Goal: Information Seeking & Learning: Learn about a topic

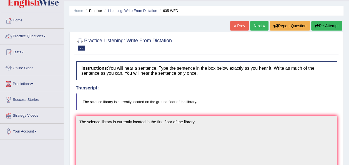
scroll to position [14, 0]
click at [257, 28] on link "Next »" at bounding box center [259, 25] width 18 height 9
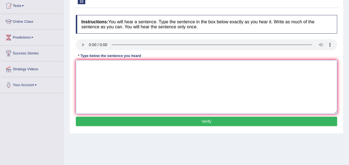
click at [94, 69] on textarea at bounding box center [206, 87] width 261 height 54
type textarea "Computer size are larger then they are now."
click at [175, 122] on button "Verify" at bounding box center [206, 121] width 261 height 9
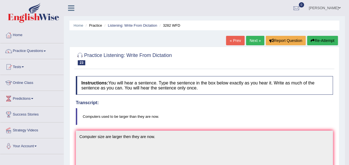
click at [251, 39] on link "Next »" at bounding box center [255, 40] width 18 height 9
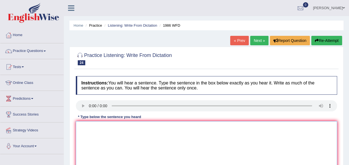
click at [125, 127] on textarea at bounding box center [206, 148] width 261 height 54
click at [128, 128] on textarea "A good academic paper shoild present a clear argument." at bounding box center [206, 148] width 261 height 54
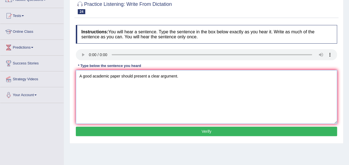
scroll to position [51, 0]
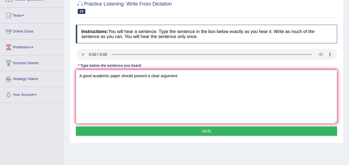
type textarea "A good academic paper should present a clear argument."
click at [188, 128] on button "Verify" at bounding box center [206, 130] width 261 height 9
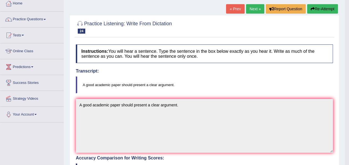
scroll to position [37, 0]
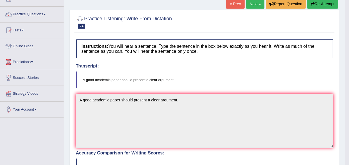
click at [254, 7] on link "Next »" at bounding box center [255, 3] width 18 height 9
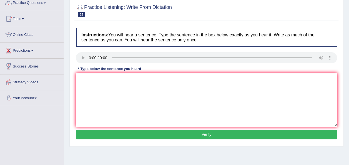
click at [204, 132] on button "Verify" at bounding box center [206, 134] width 261 height 9
click at [98, 86] on textarea at bounding box center [206, 100] width 261 height 54
click at [88, 78] on textarea "Take first step step by applying the university scholar now." at bounding box center [206, 100] width 261 height 54
click at [117, 79] on textarea "Take the first step step by applying the university scholar now." at bounding box center [206, 100] width 261 height 54
click at [167, 80] on textarea "Take the first step by applying the university scholar now." at bounding box center [206, 100] width 261 height 54
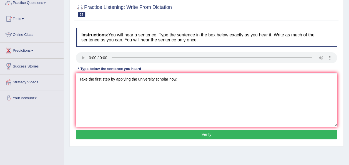
click at [168, 80] on textarea "Take the first step by applying the university scholar now." at bounding box center [206, 100] width 261 height 54
type textarea "Take the first step by applying the university scholarship now."
click at [168, 130] on button "Verify" at bounding box center [206, 134] width 261 height 9
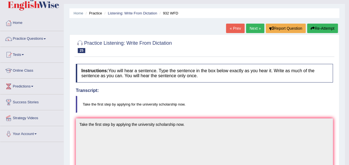
scroll to position [12, 0]
click at [250, 28] on link "Next »" at bounding box center [255, 28] width 18 height 9
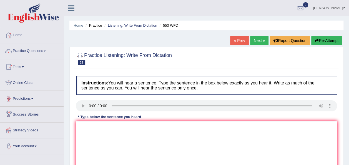
scroll to position [36, 0]
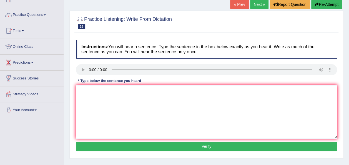
click at [136, 99] on textarea at bounding box center [206, 112] width 261 height 54
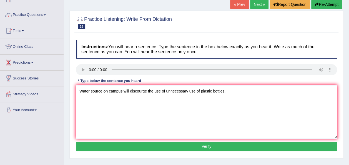
type textarea "Water source on campus will discourge the use of unnecessary use of plastic bot…"
click at [182, 144] on button "Verify" at bounding box center [206, 145] width 261 height 9
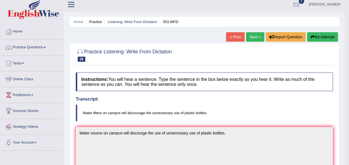
scroll to position [0, 0]
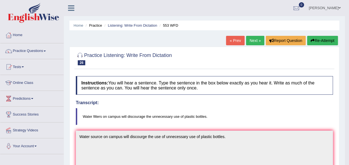
click at [256, 38] on link "Next »" at bounding box center [255, 40] width 18 height 9
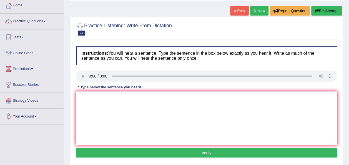
scroll to position [30, 0]
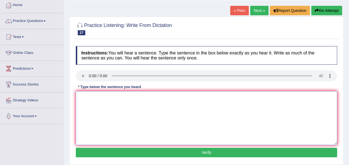
click at [146, 105] on textarea at bounding box center [206, 118] width 261 height 54
click at [135, 98] on textarea "One student representative must be selected from each class." at bounding box center [206, 118] width 261 height 54
type textarea "One student representative must should be selected from each class."
click at [188, 153] on button "Verify" at bounding box center [206, 152] width 261 height 9
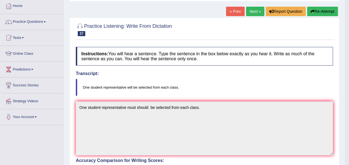
scroll to position [28, 0]
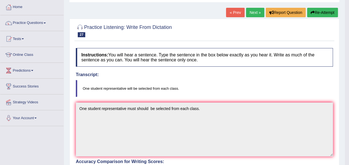
click at [256, 13] on link "Next »" at bounding box center [255, 12] width 18 height 9
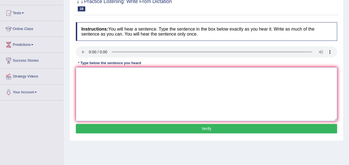
click at [98, 85] on textarea at bounding box center [206, 94] width 261 height 54
type textarea "T"
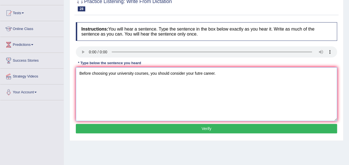
click at [197, 73] on textarea "Before choosing your university courses, you should consider your futre career." at bounding box center [206, 94] width 261 height 54
click at [199, 73] on textarea "Before choosing your university courses, you should consider your futre career." at bounding box center [206, 94] width 261 height 54
click at [198, 72] on textarea "Before choosing your university courses, you should consider your futre career." at bounding box center [206, 94] width 261 height 54
type textarea "Before choosing your university courses, you should consider your future career."
click at [212, 130] on button "Verify" at bounding box center [206, 128] width 261 height 9
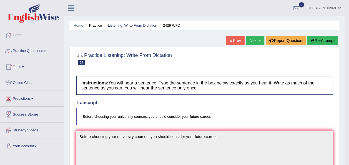
click at [252, 40] on link "Next »" at bounding box center [255, 40] width 18 height 9
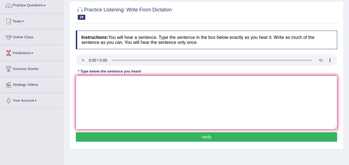
click at [109, 99] on textarea at bounding box center [206, 102] width 261 height 54
type textarea "Bilugual is not necessary mean that you will analyze two laguages."
click at [186, 136] on button "Verify" at bounding box center [206, 136] width 261 height 9
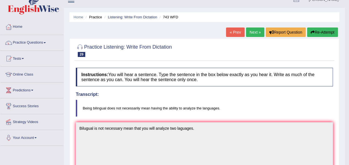
scroll to position [4, 0]
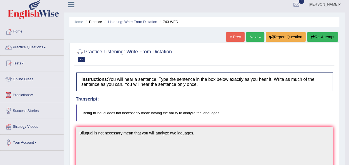
click at [256, 37] on link "Next »" at bounding box center [255, 36] width 18 height 9
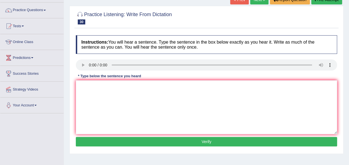
scroll to position [42, 0]
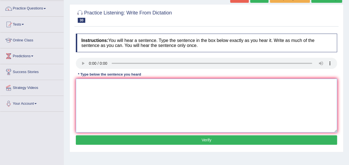
click at [140, 87] on textarea at bounding box center [206, 106] width 261 height 54
type textarea "We are looking for new ways to engage new learners."
click at [168, 137] on button "Verify" at bounding box center [206, 139] width 261 height 9
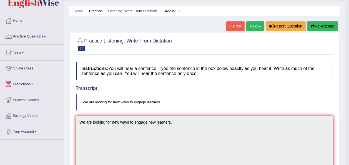
scroll to position [0, 0]
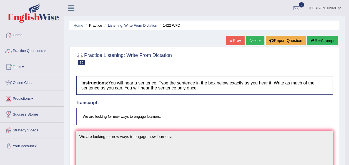
click at [45, 50] on link "Practice Questions" at bounding box center [31, 50] width 63 height 14
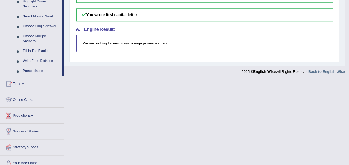
scroll to position [285, 0]
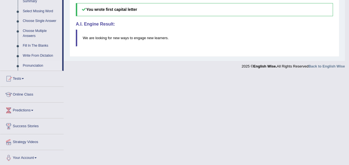
click at [38, 65] on link "Pronunciation" at bounding box center [41, 66] width 42 height 10
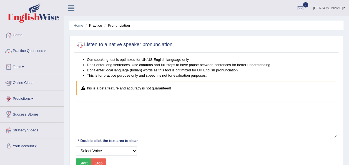
click at [47, 49] on link "Practice Questions" at bounding box center [31, 50] width 63 height 14
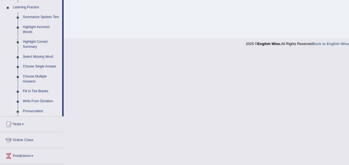
scroll to position [238, 0]
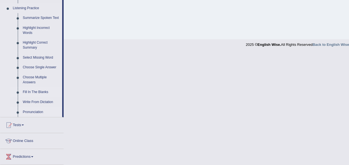
click at [42, 93] on link "Fill In The Blanks" at bounding box center [41, 92] width 42 height 10
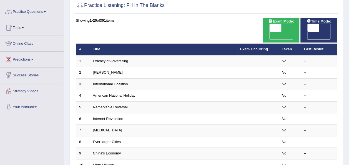
scroll to position [34, 0]
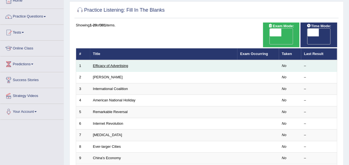
click at [120, 64] on link "Efficacy of Advertising" at bounding box center [110, 66] width 35 height 4
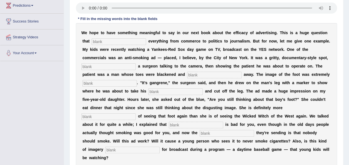
scroll to position [93, 0]
click at [116, 40] on input "text" at bounding box center [119, 41] width 54 height 7
type input "impacts"
click at [136, 63] on input "text" at bounding box center [108, 66] width 54 height 7
click at [136, 63] on input "faeturing" at bounding box center [108, 66] width 54 height 7
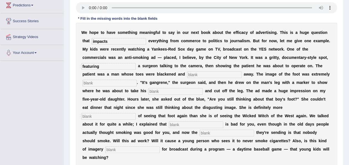
type input "featuring"
click at [187, 74] on input "text" at bounding box center [214, 74] width 54 height 7
type input "rotten"
click at [203, 88] on input "text" at bounding box center [175, 91] width 54 height 7
type input "hacksaw"
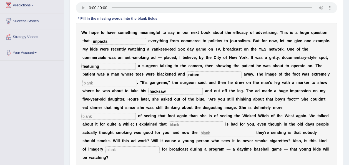
click at [132, 113] on input "text" at bounding box center [108, 116] width 54 height 7
type input "scared"
click at [191, 121] on input "text" at bounding box center [196, 124] width 54 height 7
type input "smoking"
click at [217, 130] on input "text" at bounding box center [226, 133] width 54 height 7
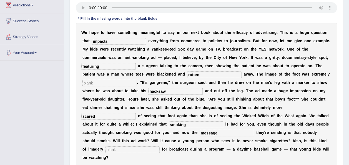
type input "message"
click at [109, 146] on input "text" at bounding box center [132, 149] width 54 height 7
type input "appropriate"
click at [137, 80] on input "text" at bounding box center [109, 83] width 54 height 7
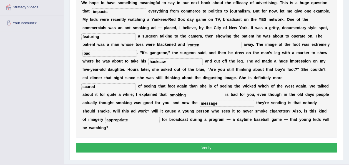
scroll to position [123, 0]
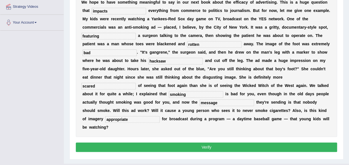
type input "bad"
click at [214, 142] on button "Verify" at bounding box center [206, 146] width 261 height 9
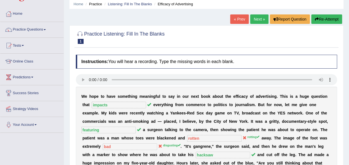
scroll to position [20, 0]
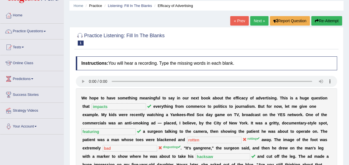
click at [259, 21] on link "Next »" at bounding box center [259, 20] width 18 height 9
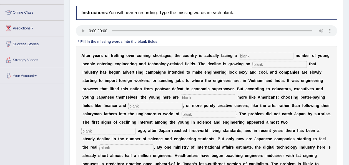
scroll to position [69, 0]
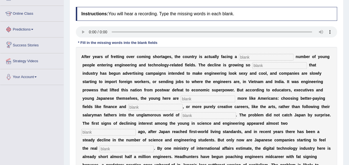
click at [255, 58] on input "text" at bounding box center [266, 57] width 54 height 7
type input "dwindling"
click at [257, 63] on input "text" at bounding box center [279, 65] width 54 height 7
type input "drastic"
click at [181, 98] on input "text" at bounding box center [208, 98] width 54 height 7
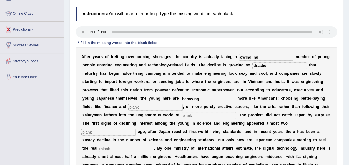
type input "behaving"
click at [183, 104] on input "text" at bounding box center [155, 107] width 54 height 7
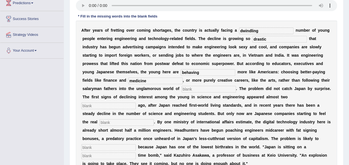
scroll to position [101, 0]
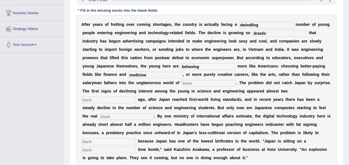
type input "medicine"
click at [181, 83] on input "text" at bounding box center [208, 83] width 54 height 7
type input "manufacturing"
click at [136, 97] on input "text" at bounding box center [108, 100] width 54 height 7
type input "decades"
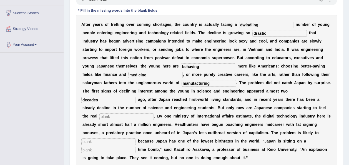
click at [154, 113] on input "text" at bounding box center [126, 116] width 54 height 7
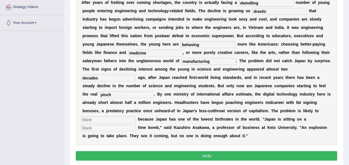
scroll to position [127, 0]
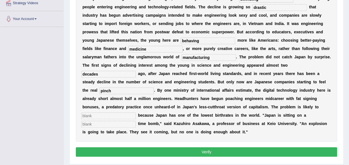
type input "pinch"
click at [107, 112] on input "text" at bounding box center [108, 115] width 54 height 7
type input "worsen"
click at [103, 121] on input "text" at bounding box center [108, 124] width 54 height 7
type input "demographic"
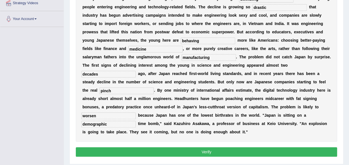
click at [191, 137] on div "Instructions: You will hear a recording. Type the missing words in each blank. …" at bounding box center [206, 53] width 264 height 215
click at [193, 147] on button "Verify" at bounding box center [206, 151] width 261 height 9
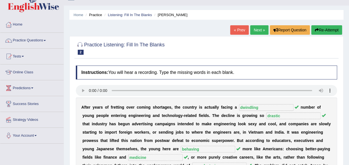
scroll to position [0, 0]
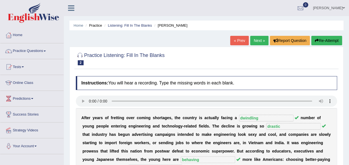
click at [258, 41] on link "Next »" at bounding box center [259, 40] width 18 height 9
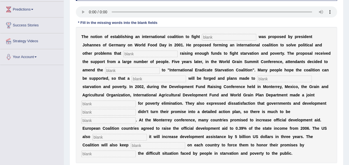
scroll to position [88, 0]
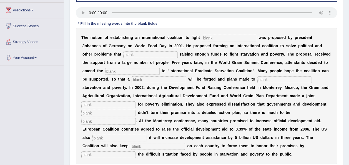
click at [232, 37] on input "text" at bounding box center [229, 38] width 54 height 7
type input "[MEDICAL_DATA]"
click at [123, 55] on input "text" at bounding box center [150, 54] width 54 height 7
type input "obstruct"
click at [105, 70] on input "text" at bounding box center [132, 71] width 54 height 7
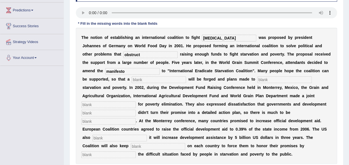
type input "manifesto"
click at [131, 79] on input "text" at bounding box center [158, 79] width 54 height 7
type input "resolution"
click at [257, 79] on input "text" at bounding box center [284, 79] width 54 height 7
type input "eliminate"
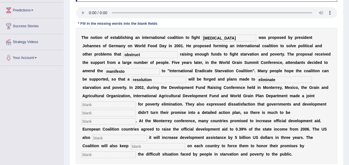
click at [136, 101] on input "text" at bounding box center [108, 104] width 54 height 7
type input "appeal"
click at [136, 110] on input "text" at bounding box center [108, 113] width 54 height 7
type input "partners"
click at [136, 118] on input "text" at bounding box center [108, 121] width 54 height 7
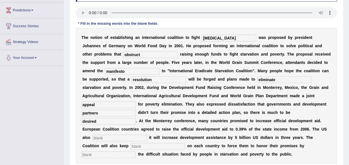
type input "desired"
click at [147, 135] on input "text" at bounding box center [119, 138] width 54 height 7
type input "announce"
click at [153, 143] on input "text" at bounding box center [158, 146] width 54 height 7
type input "pressure"
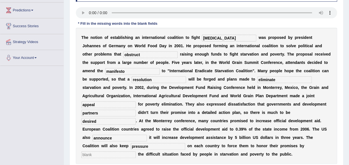
click at [97, 151] on input "text" at bounding box center [108, 154] width 54 height 7
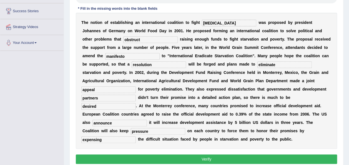
scroll to position [103, 0]
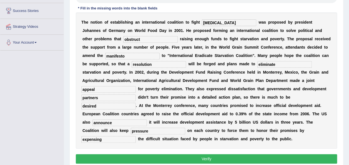
type input "expensing"
click at [177, 154] on button "Verify" at bounding box center [206, 158] width 261 height 9
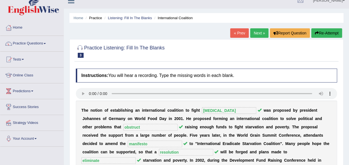
scroll to position [7, 0]
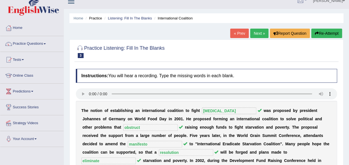
click at [255, 34] on link "Next »" at bounding box center [259, 33] width 18 height 9
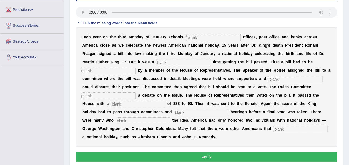
scroll to position [89, 0]
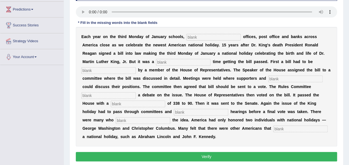
click at [194, 37] on input "text" at bounding box center [213, 37] width 54 height 7
type input "federal"
click at [156, 59] on input "text" at bounding box center [183, 62] width 54 height 7
type input "tough"
click at [136, 67] on input "text" at bounding box center [108, 70] width 54 height 7
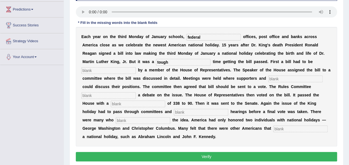
click at [273, 125] on input "text" at bounding box center [300, 128] width 54 height 7
type input "deserved"
click at [116, 117] on input "text" at bounding box center [143, 120] width 54 height 7
type input "oppose"
click at [207, 109] on input "text" at bounding box center [201, 112] width 54 height 7
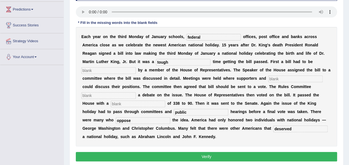
type input "public"
click at [165, 100] on input "text" at bounding box center [138, 103] width 54 height 7
type input "vote"
click at [136, 92] on input "text" at bounding box center [108, 95] width 54 height 7
type input "scheduled"
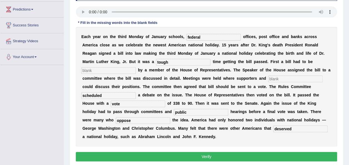
click at [268, 79] on input "text" at bounding box center [295, 78] width 54 height 7
type input "d"
click at [136, 67] on input "text" at bounding box center [108, 70] width 54 height 7
type input "assigned"
click at [198, 152] on button "Verify" at bounding box center [206, 156] width 261 height 9
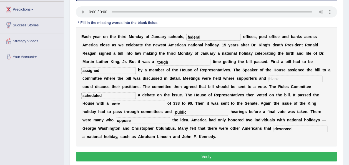
click at [268, 80] on input "text" at bounding box center [295, 78] width 54 height 7
type input "oppositions"
click at [230, 152] on button "Verify" at bounding box center [206, 156] width 261 height 9
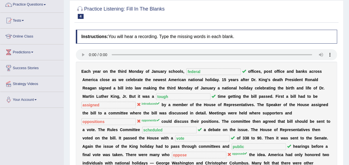
scroll to position [0, 0]
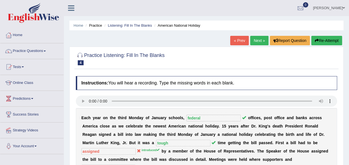
click at [257, 41] on link "Next »" at bounding box center [259, 40] width 18 height 9
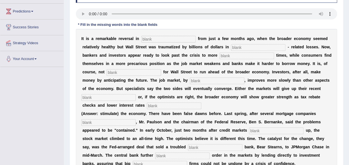
scroll to position [92, 0]
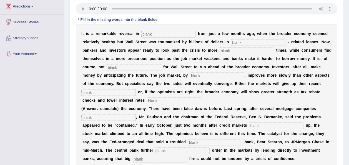
click at [151, 34] on input "text" at bounding box center [168, 34] width 54 height 7
type input "attitudes"
click at [231, 41] on input "text" at bounding box center [258, 42] width 54 height 7
type input "mortgage"
click at [219, 49] on input "text" at bounding box center [246, 50] width 54 height 7
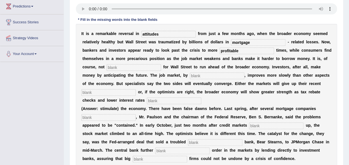
type input "profitable"
click at [109, 68] on input "text" at bounding box center [134, 67] width 54 height 7
type input "uncommon"
click at [190, 75] on input "text" at bounding box center [217, 75] width 54 height 7
type input "contrast"
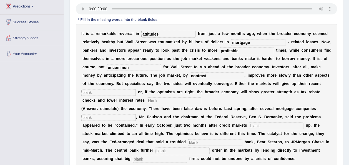
click at [136, 89] on input "text" at bounding box center [108, 92] width 54 height 7
type input "gains"
click at [201, 97] on input "text" at bounding box center [174, 100] width 54 height 7
type input "stimulate"
click at [114, 114] on input "text" at bounding box center [108, 117] width 54 height 7
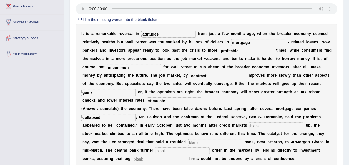
type input "collapsed"
click at [249, 122] on input "text" at bounding box center [276, 125] width 54 height 7
type input "froze"
click at [188, 139] on input "text" at bounding box center [215, 142] width 54 height 7
type input "investment"
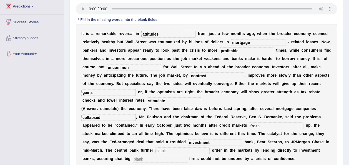
click at [155, 147] on input "text" at bounding box center [182, 150] width 54 height 7
type input "restored"
click at [187, 156] on input "text" at bounding box center [160, 159] width 54 height 7
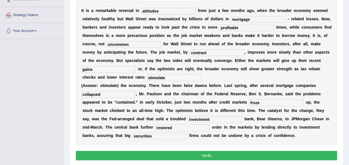
scroll to position [115, 0]
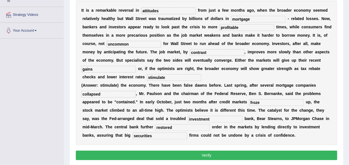
type input "securities"
click at [277, 150] on button "Verify" at bounding box center [206, 154] width 261 height 9
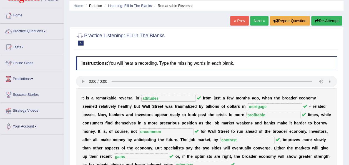
scroll to position [23, 0]
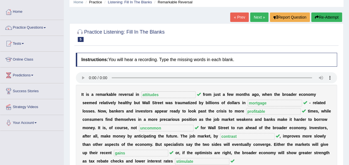
click at [257, 19] on link "Next »" at bounding box center [259, 16] width 18 height 9
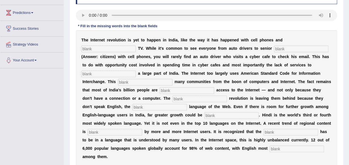
scroll to position [86, 0]
click at [136, 45] on input "text" at bounding box center [108, 48] width 54 height 7
type input "cable"
click at [274, 49] on input "text" at bounding box center [301, 48] width 54 height 7
type input "citizens"
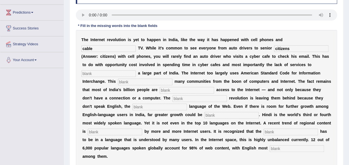
click at [112, 73] on input "text" at bounding box center [108, 73] width 54 height 7
type input "target"
click at [118, 81] on input "text" at bounding box center [145, 82] width 54 height 7
type input "allienates"
click at [160, 89] on input "text" at bounding box center [187, 90] width 54 height 7
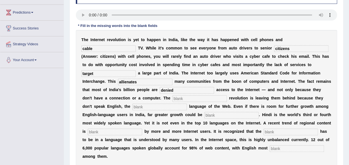
type input "denied"
click at [172, 95] on input "text" at bounding box center [199, 98] width 54 height 7
type input "digital"
click at [132, 104] on input "text" at bounding box center [159, 106] width 54 height 7
type input "dominate"
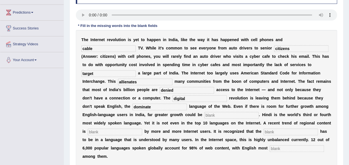
click at [204, 116] on input "text" at bounding box center [231, 115] width 54 height 7
type input "unleashed"
click at [142, 128] on input "text" at bounding box center [115, 131] width 54 height 7
type input "preferred"
click at [263, 131] on input "text" at bounding box center [290, 131] width 54 height 7
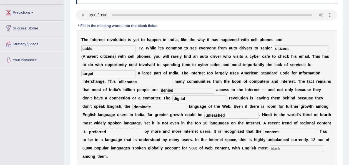
type input "content"
click at [269, 147] on input "text" at bounding box center [296, 148] width 54 height 7
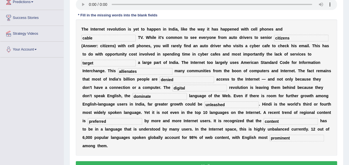
scroll to position [97, 0]
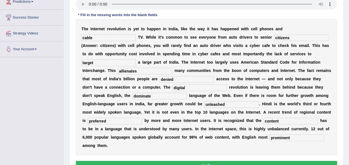
type input "prominent"
click at [222, 161] on button "Verify" at bounding box center [206, 165] width 261 height 9
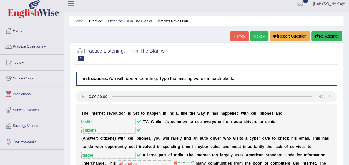
scroll to position [0, 0]
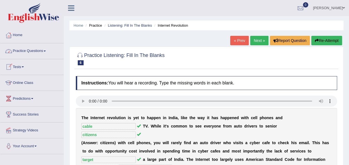
click at [44, 50] on link "Practice Questions" at bounding box center [31, 50] width 63 height 14
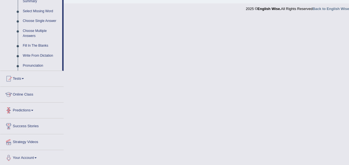
scroll to position [283, 0]
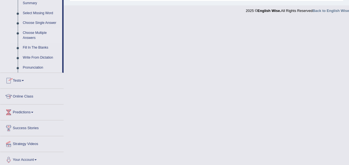
click at [40, 31] on link "Choose Multiple Answers" at bounding box center [41, 35] width 42 height 15
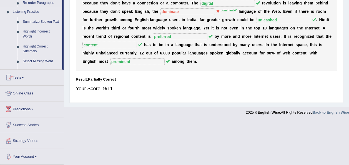
scroll to position [153, 0]
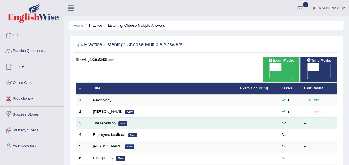
click at [108, 121] on link "The recession" at bounding box center [104, 123] width 23 height 4
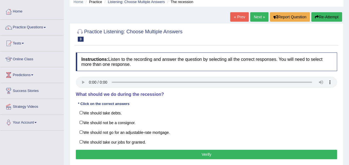
scroll to position [34, 0]
